Goal: Contribute content

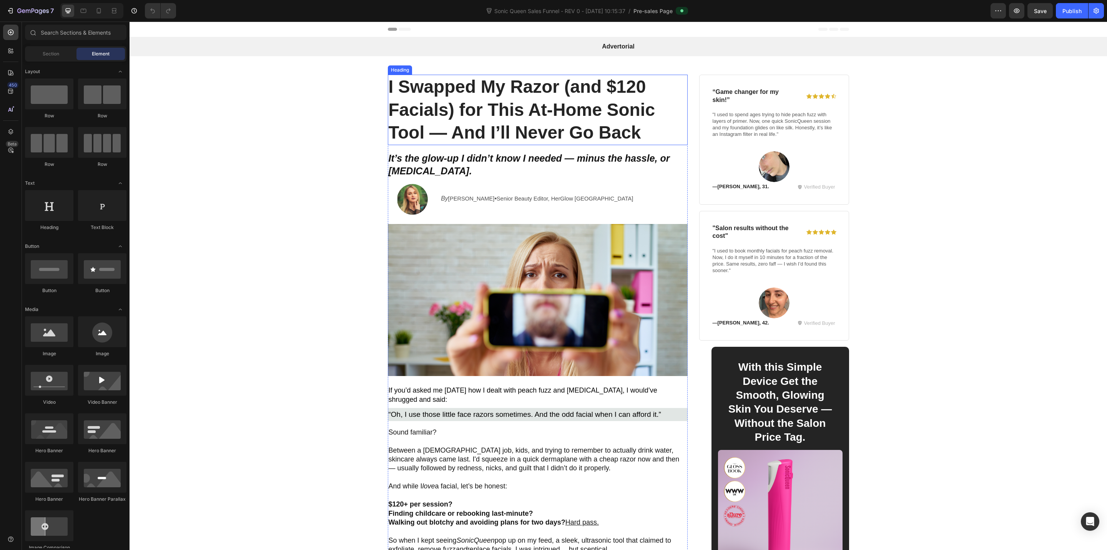
drag, startPoint x: 513, startPoint y: 92, endPoint x: 510, endPoint y: 89, distance: 4.4
click at [513, 92] on strong "I Swapped My Razor (and $120 Facials) for This At-Home Sonic Tool — And I’ll Ne…" at bounding box center [522, 110] width 267 height 66
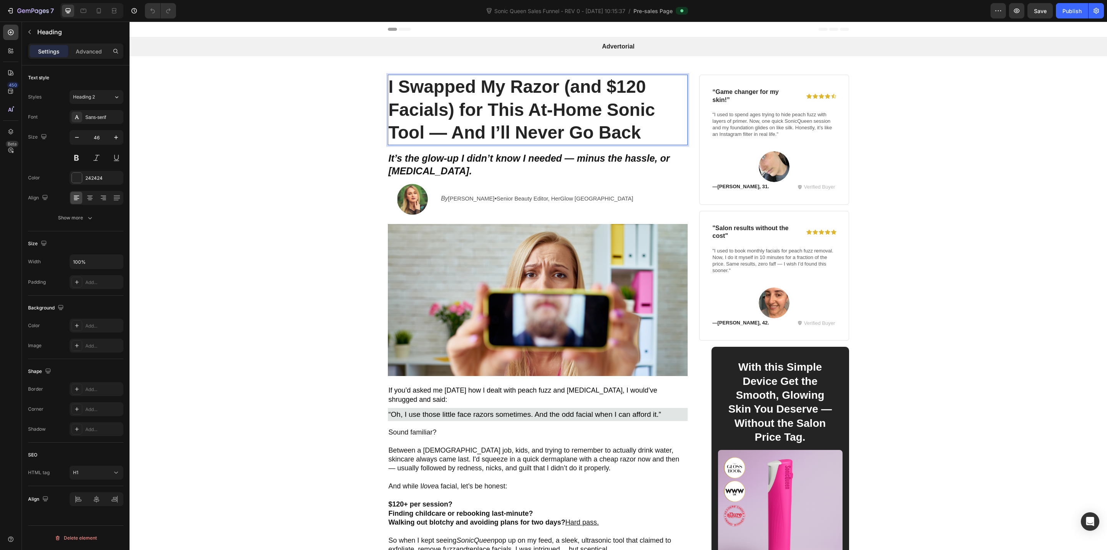
click at [506, 88] on strong "I Swapped My Razor (and $120 Facials) for This At-Home Sonic Tool — And I’ll Ne…" at bounding box center [522, 110] width 267 height 66
drag, startPoint x: 1073, startPoint y: 10, endPoint x: 1088, endPoint y: 15, distance: 15.7
click at [1073, 10] on div "Publish" at bounding box center [1072, 11] width 19 height 8
click at [1097, 14] on icon "button" at bounding box center [1097, 11] width 8 height 8
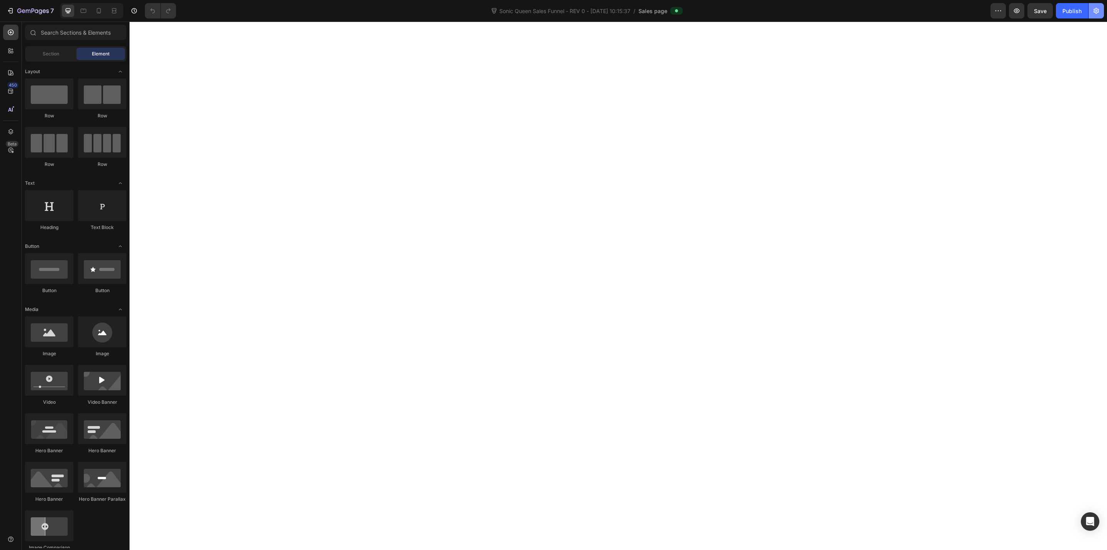
click at [1099, 15] on button "button" at bounding box center [1096, 10] width 15 height 15
